Goal: Task Accomplishment & Management: Manage account settings

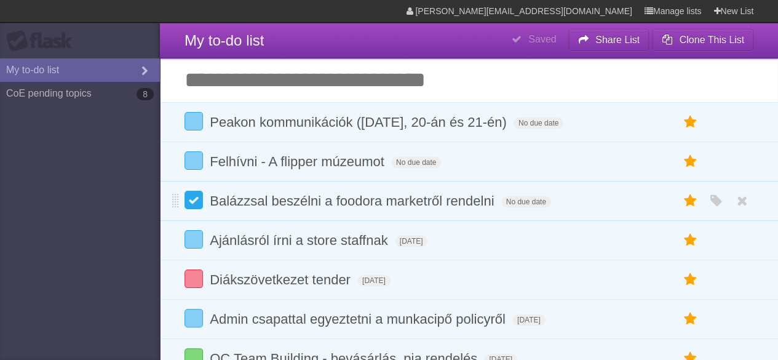
click at [196, 200] on label at bounding box center [194, 200] width 18 height 18
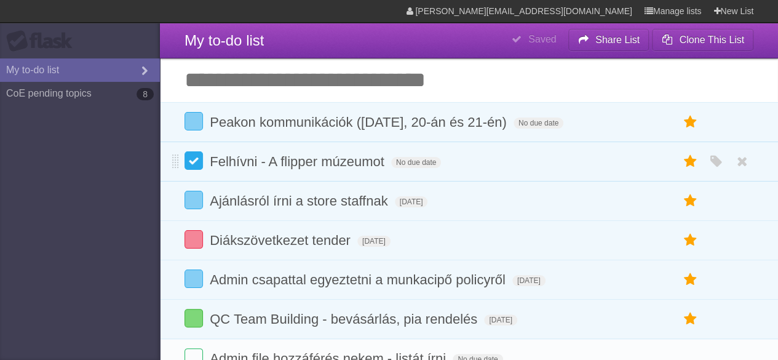
click at [197, 165] on label at bounding box center [194, 160] width 18 height 18
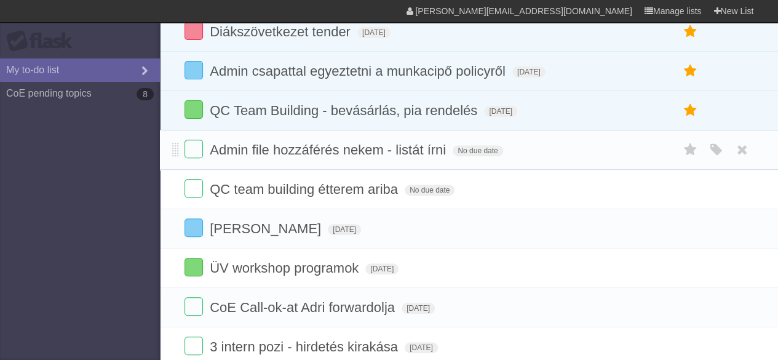
scroll to position [173, 0]
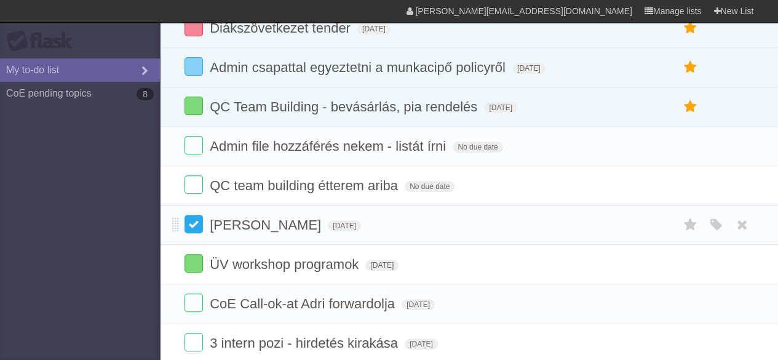
click at [201, 226] on label at bounding box center [194, 224] width 18 height 18
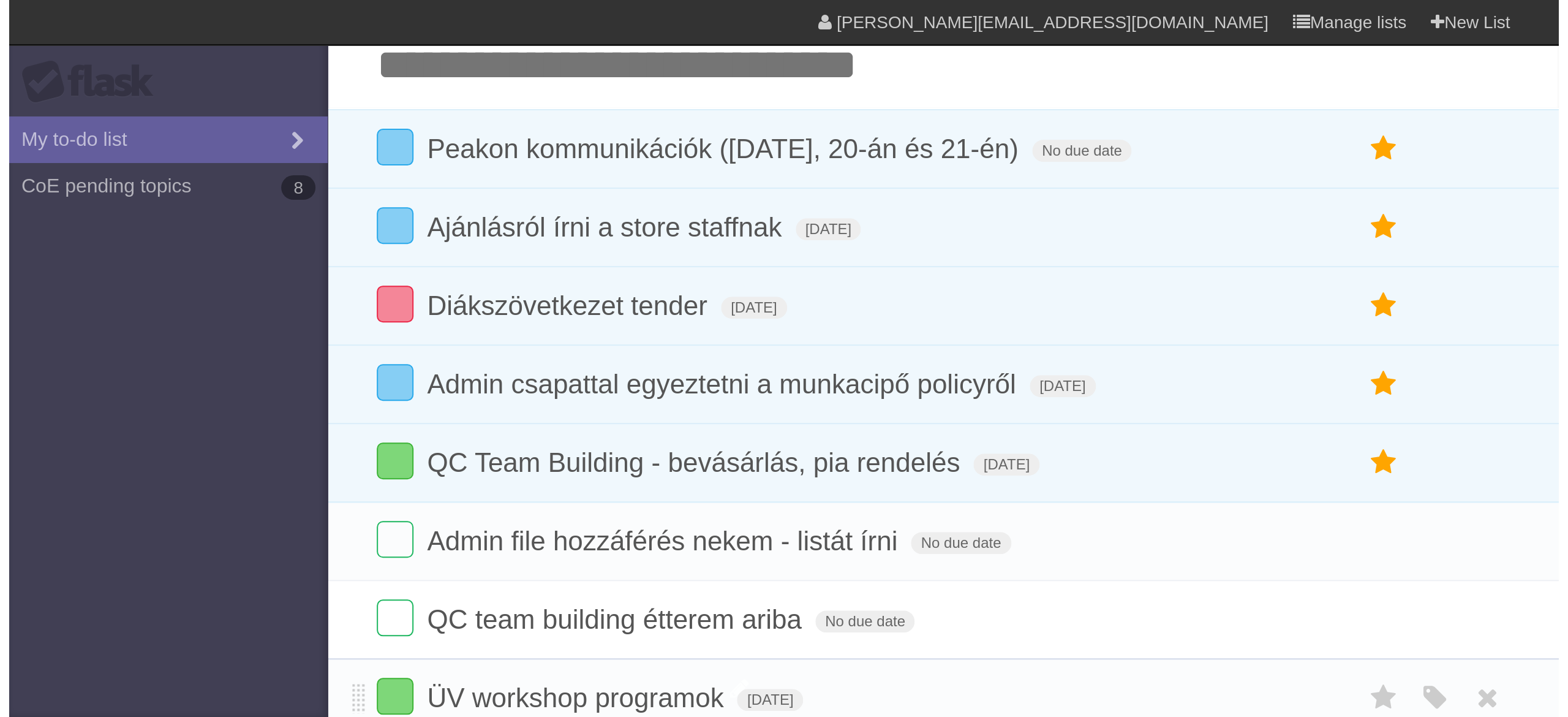
scroll to position [0, 0]
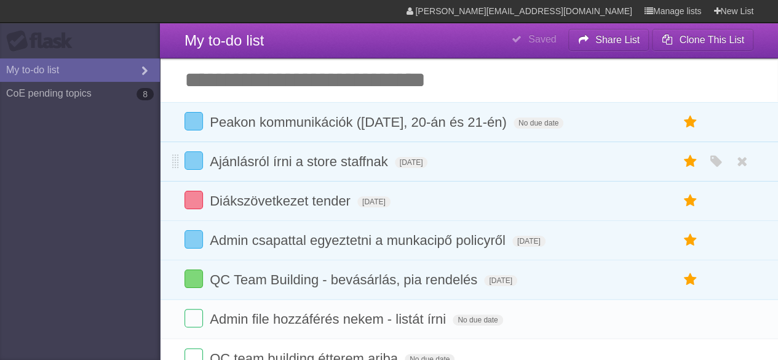
click at [228, 177] on li "Ajánlásról írni a store staffnak [DATE] White Red Blue Green Purple Orange" at bounding box center [469, 161] width 618 height 40
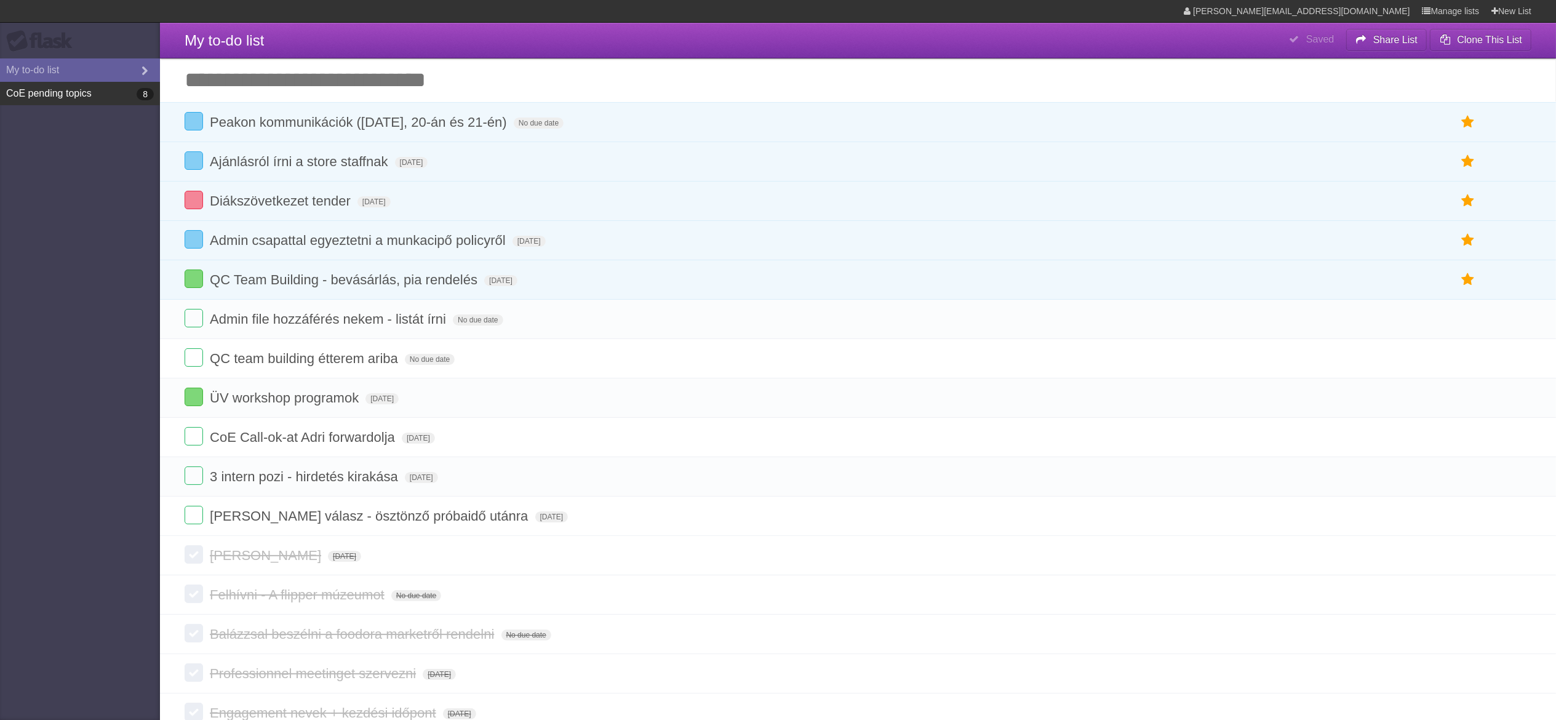
click at [65, 92] on link "CoE pending topics 8" at bounding box center [80, 93] width 160 height 23
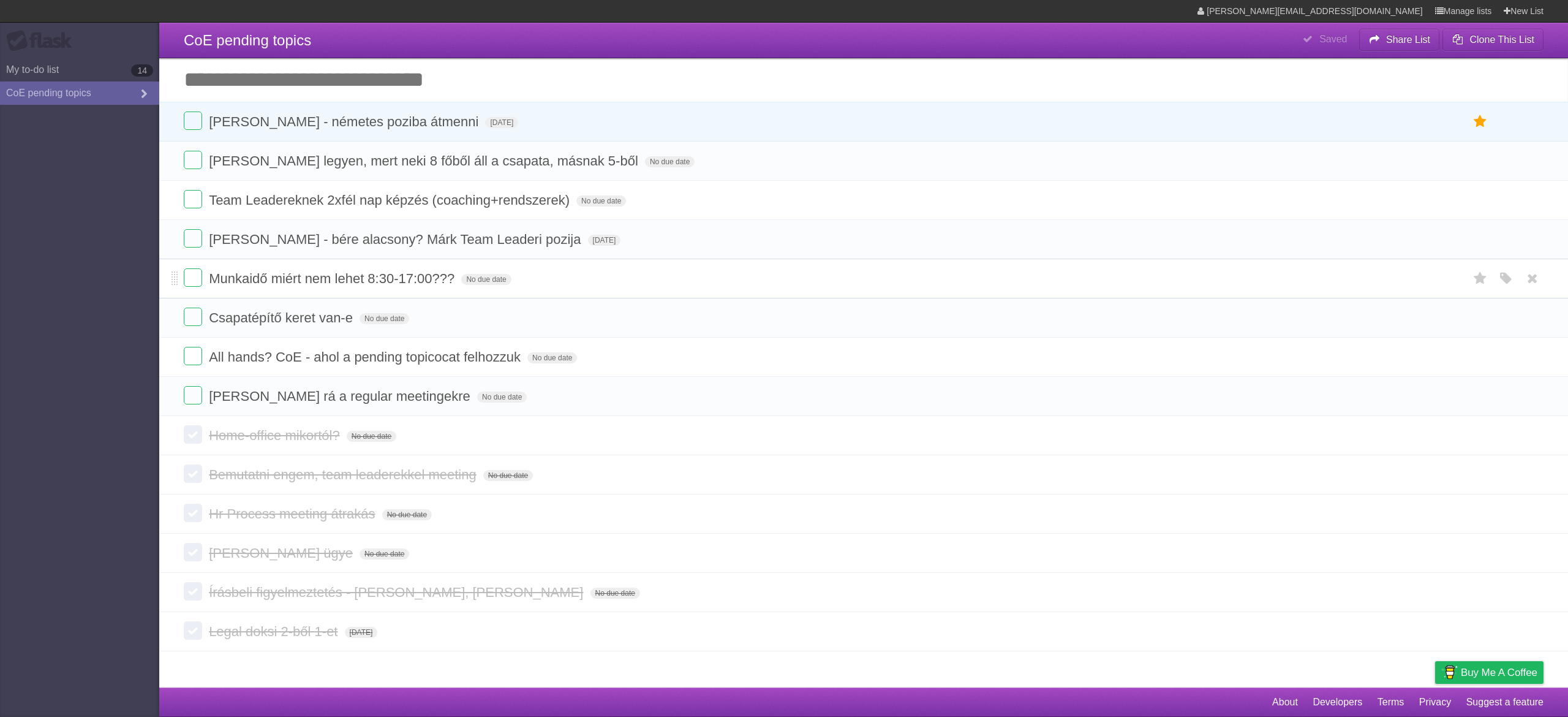
type span "[DATE]"
